Goal: Task Accomplishment & Management: Complete application form

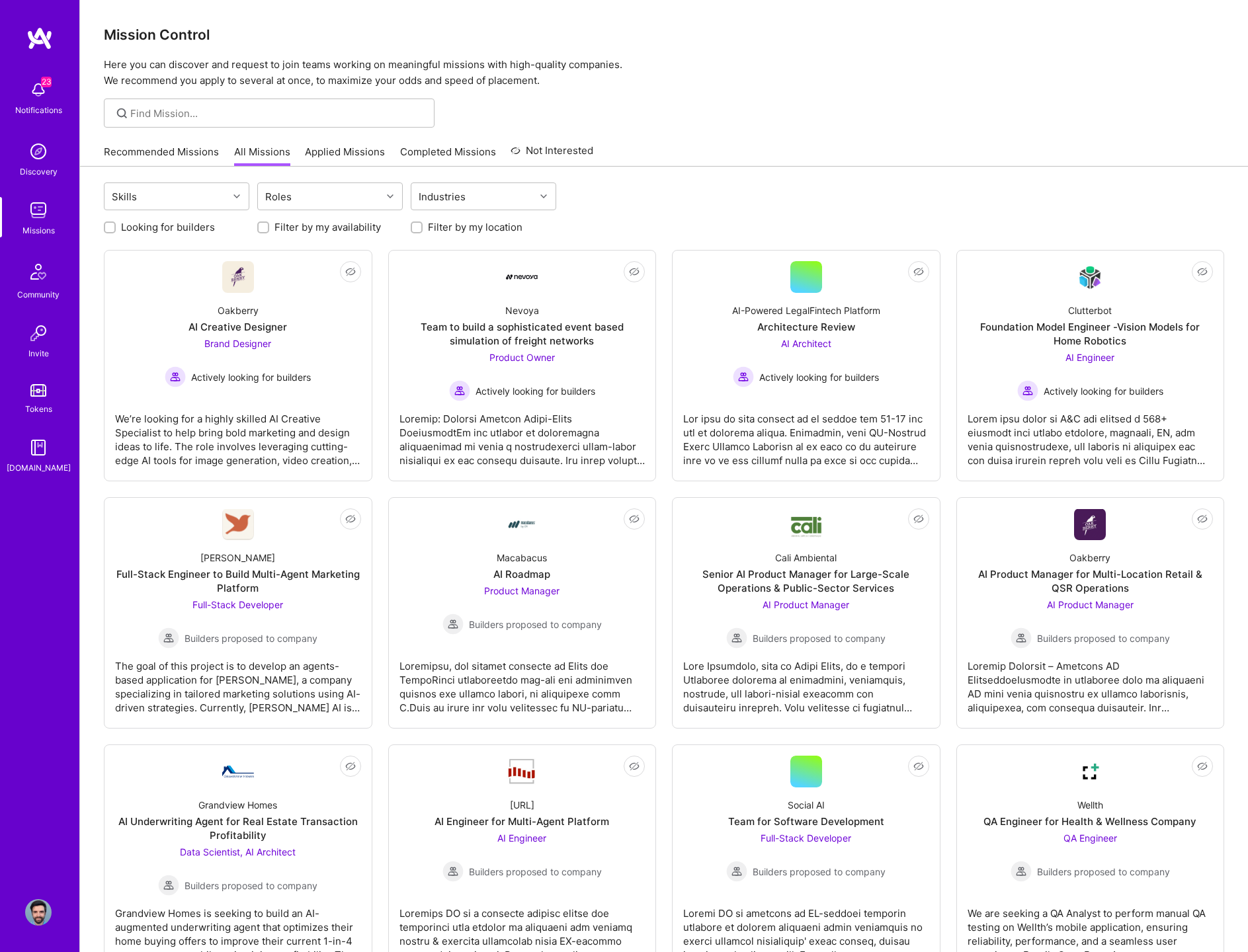
click at [33, 96] on img at bounding box center [38, 89] width 26 height 26
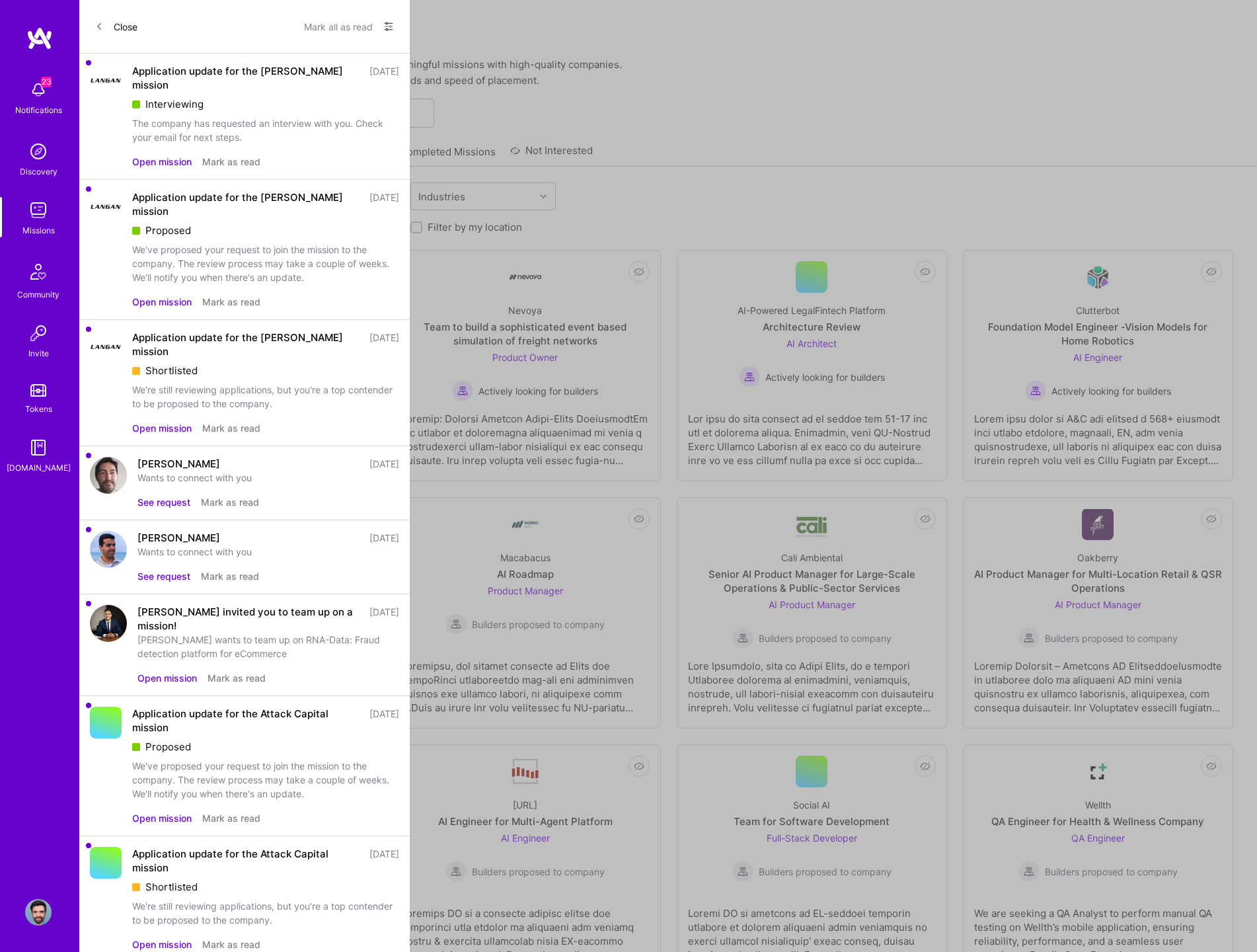
click at [384, 25] on icon at bounding box center [389, 27] width 11 height 11
click at [329, 54] on span "Show all notifications" at bounding box center [296, 54] width 92 height 13
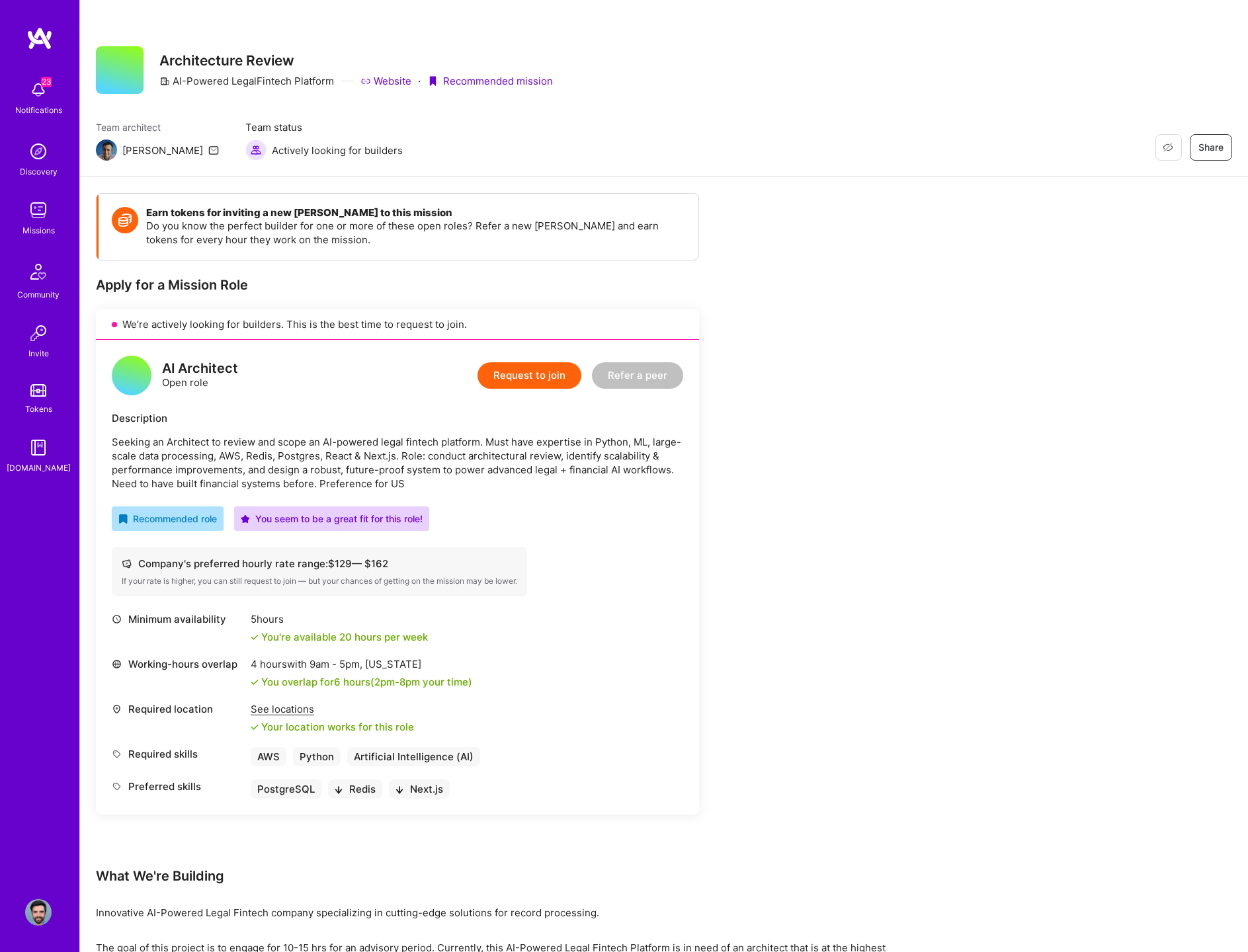
click at [527, 372] on button "Request to join" at bounding box center [529, 375] width 104 height 26
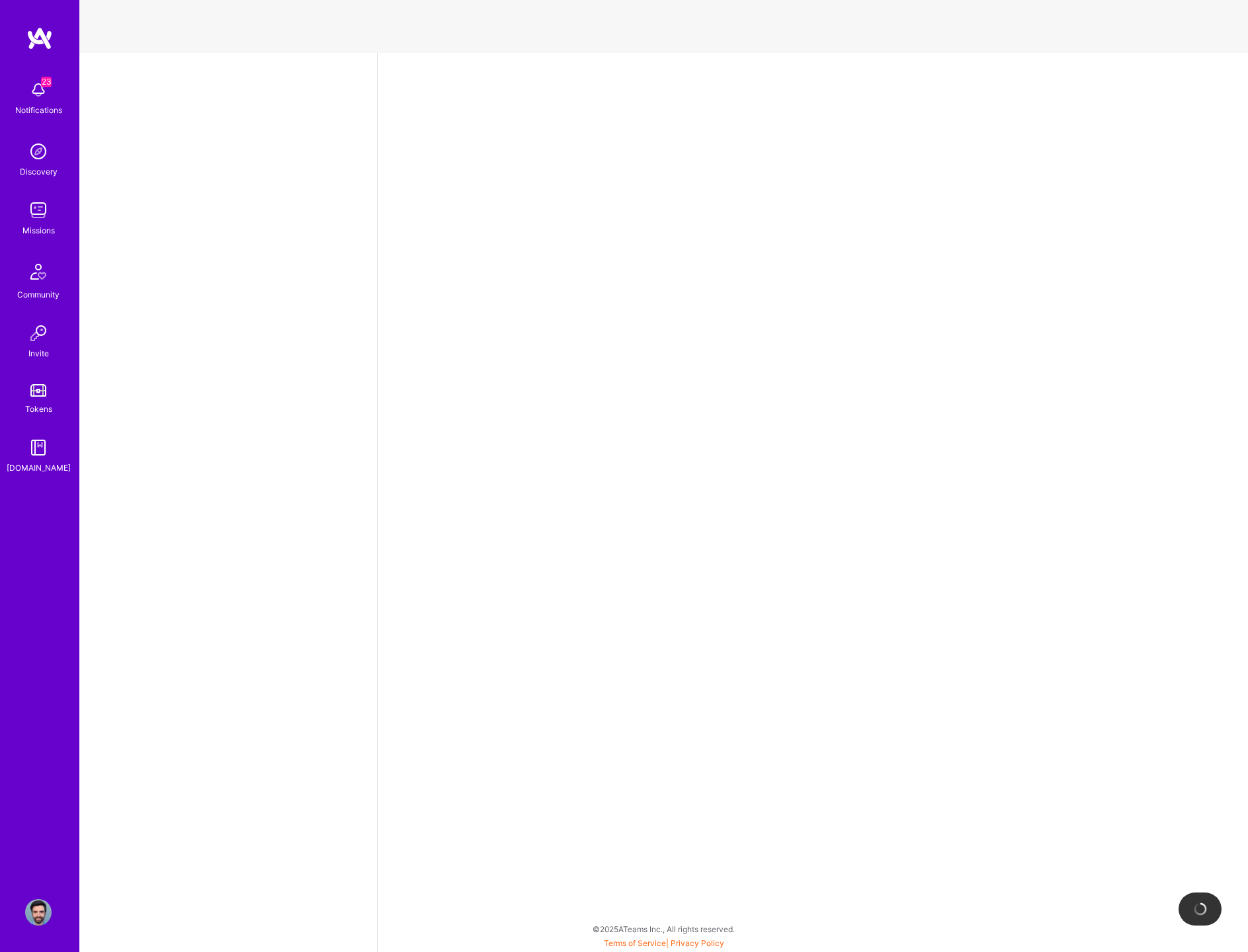
select select "US"
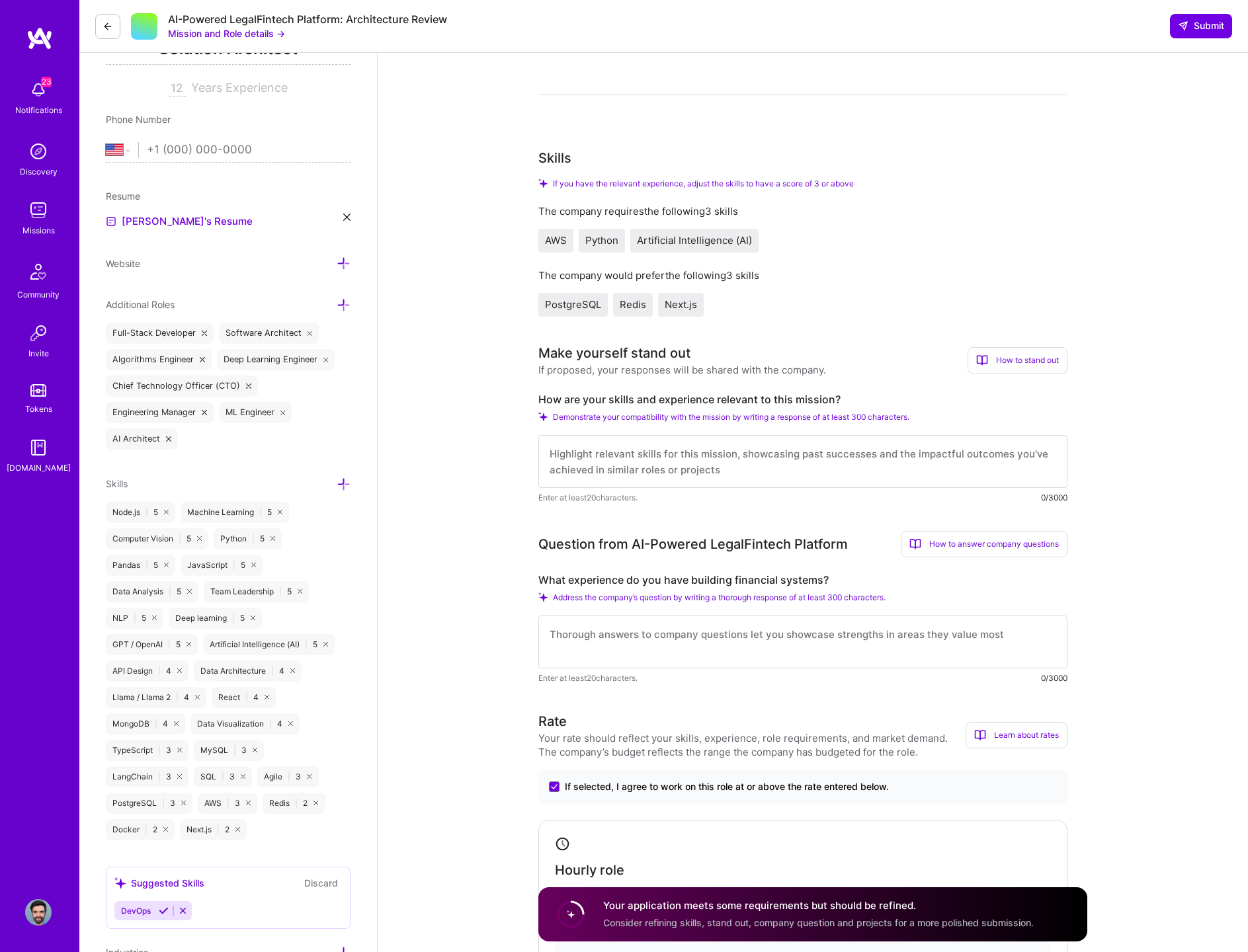
scroll to position [209, 0]
